Goal: Task Accomplishment & Management: Complete application form

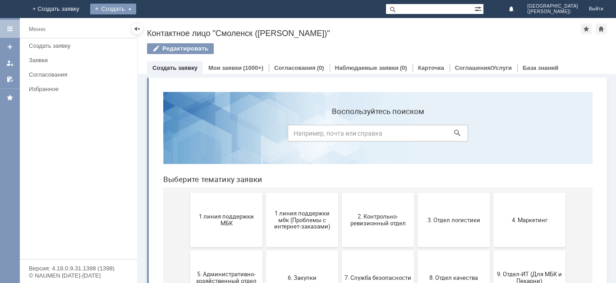
click at [136, 5] on div "Создать" at bounding box center [113, 9] width 46 height 11
click at [161, 24] on link "Заявка" at bounding box center [126, 27] width 69 height 11
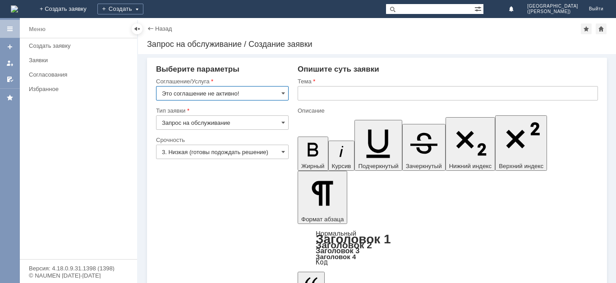
click at [209, 99] on input "Это соглашение не активно!" at bounding box center [222, 93] width 133 height 14
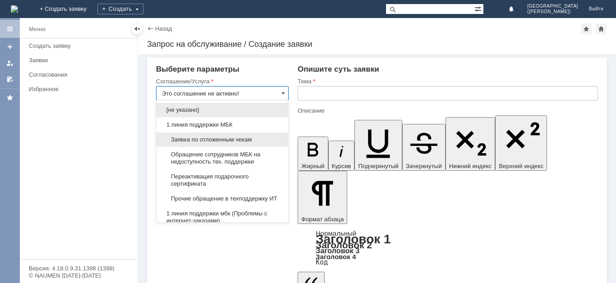
click at [234, 138] on span "Заявка по отложенным чекам" at bounding box center [222, 139] width 121 height 7
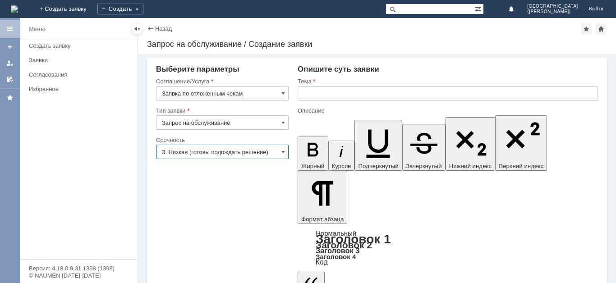
click at [231, 152] on input "3. Низкая (готовы подождать решение)" at bounding box center [222, 152] width 133 height 14
type input "Заявка по отложенным чекам"
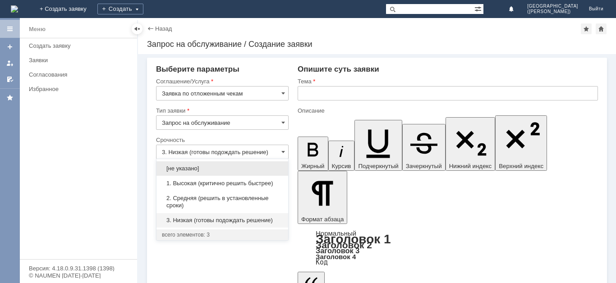
drag, startPoint x: 234, startPoint y: 182, endPoint x: 333, endPoint y: 113, distance: 120.3
click at [236, 182] on span "1. Высокая (критично решить быстрее)" at bounding box center [222, 183] width 121 height 7
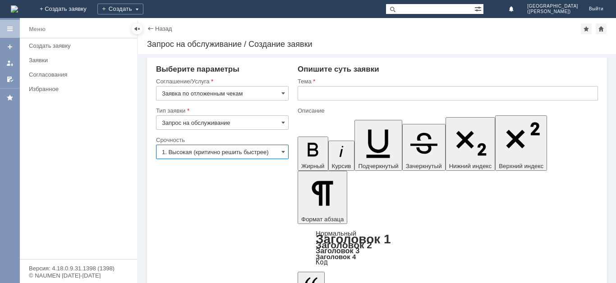
type input "1. Высокая (критично решить быстрее)"
click at [345, 95] on input "text" at bounding box center [448, 93] width 300 height 14
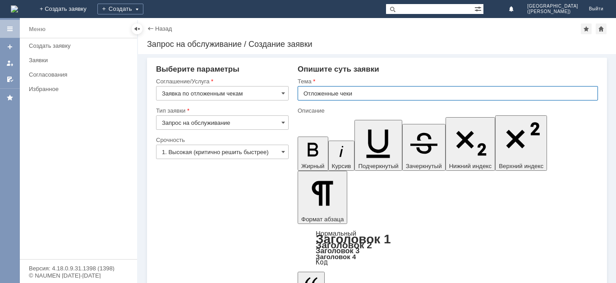
type input "Отложенные чеки"
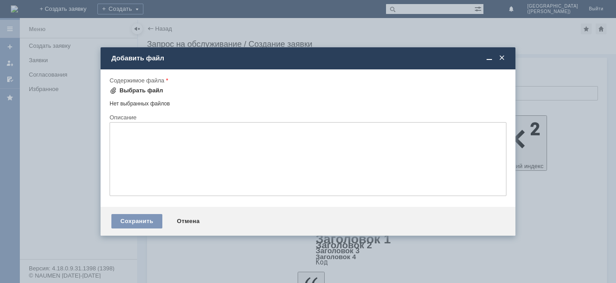
click at [154, 88] on div "Выбрать файл" at bounding box center [142, 90] width 44 height 7
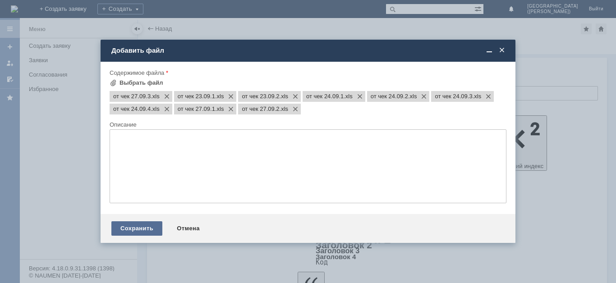
click at [150, 227] on div "Сохранить" at bounding box center [136, 228] width 51 height 14
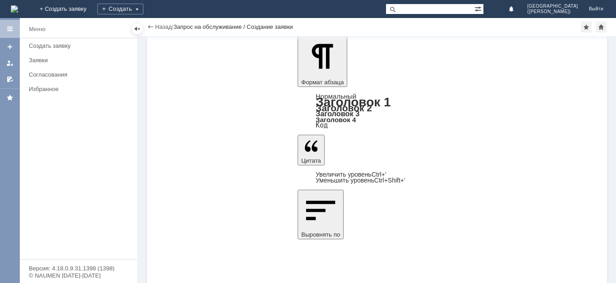
scroll to position [119, 0]
